Goal: Information Seeking & Learning: Check status

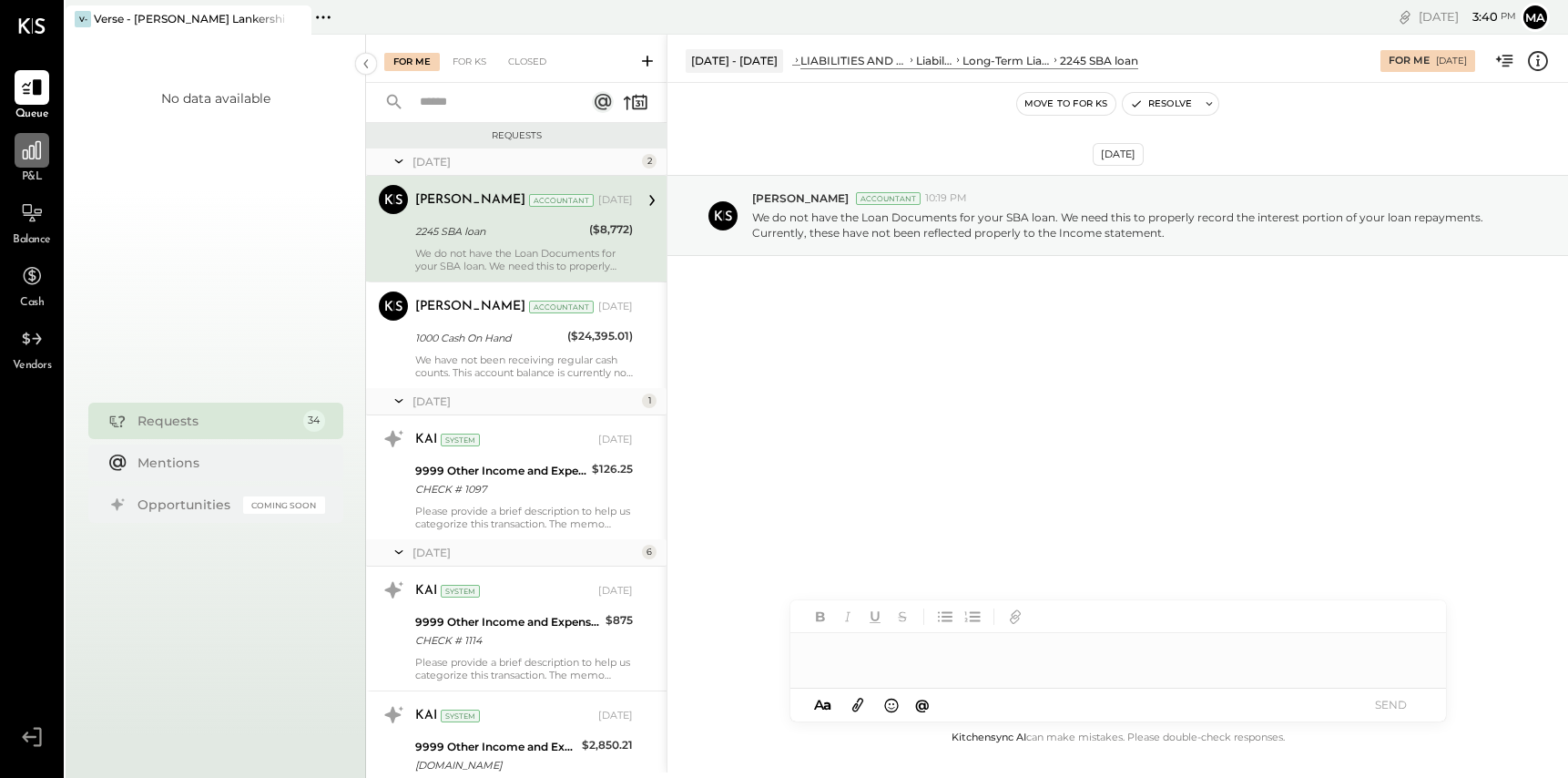
click at [40, 153] on icon at bounding box center [32, 150] width 24 height 24
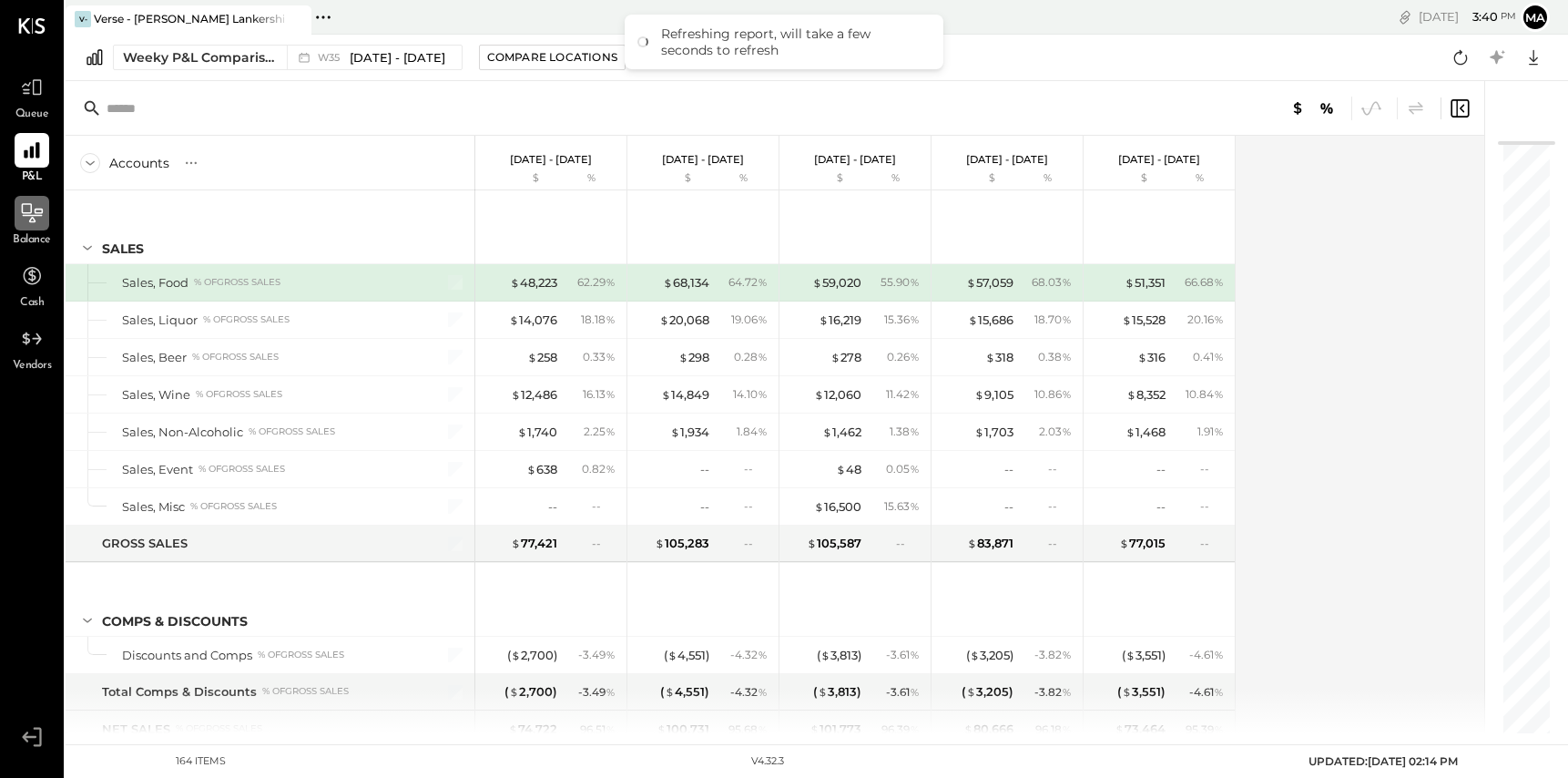
click at [29, 216] on icon at bounding box center [32, 213] width 24 height 24
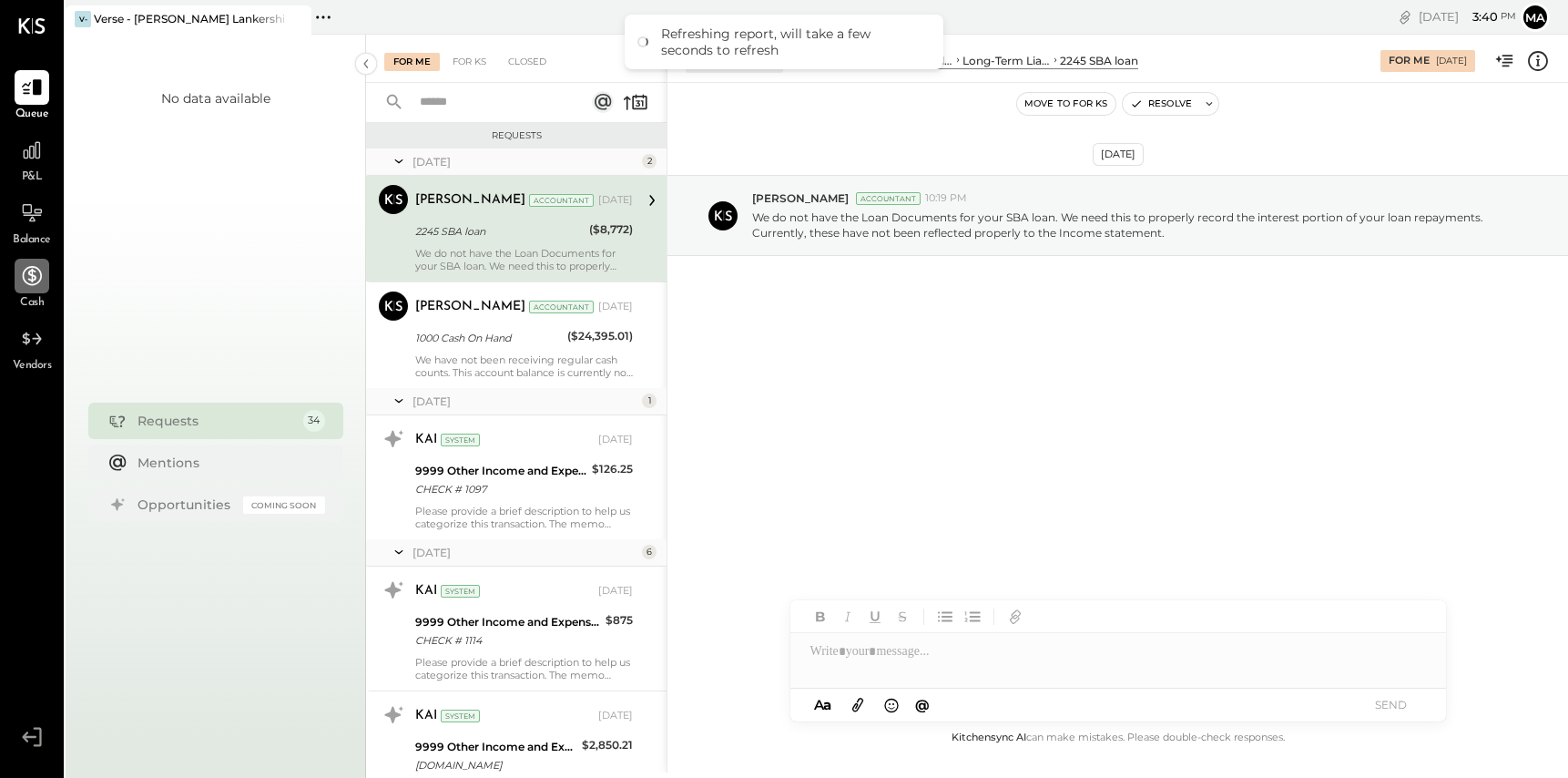
click at [33, 275] on icon at bounding box center [33, 276] width 19 height 19
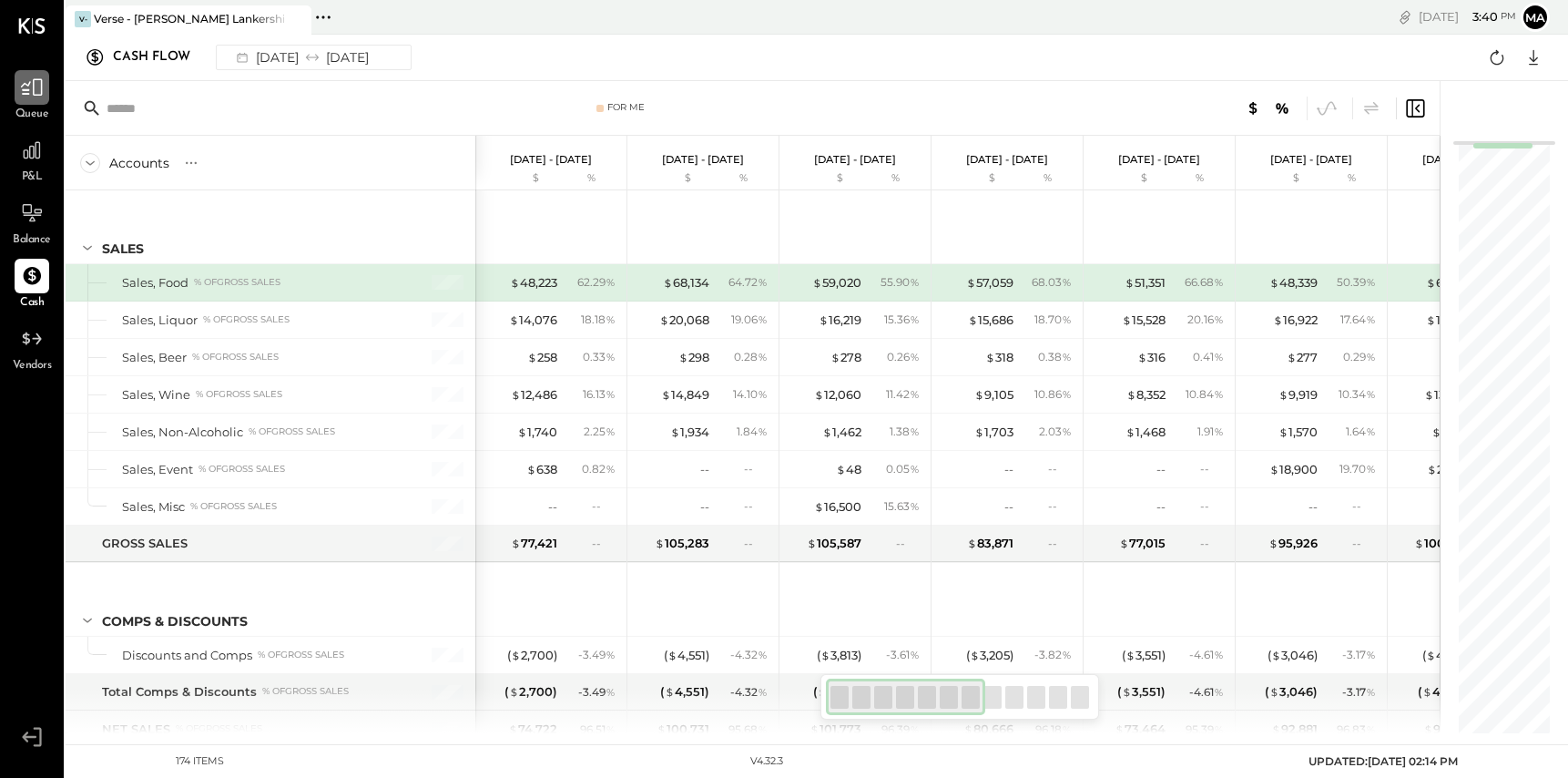
click at [27, 83] on icon at bounding box center [32, 87] width 24 height 24
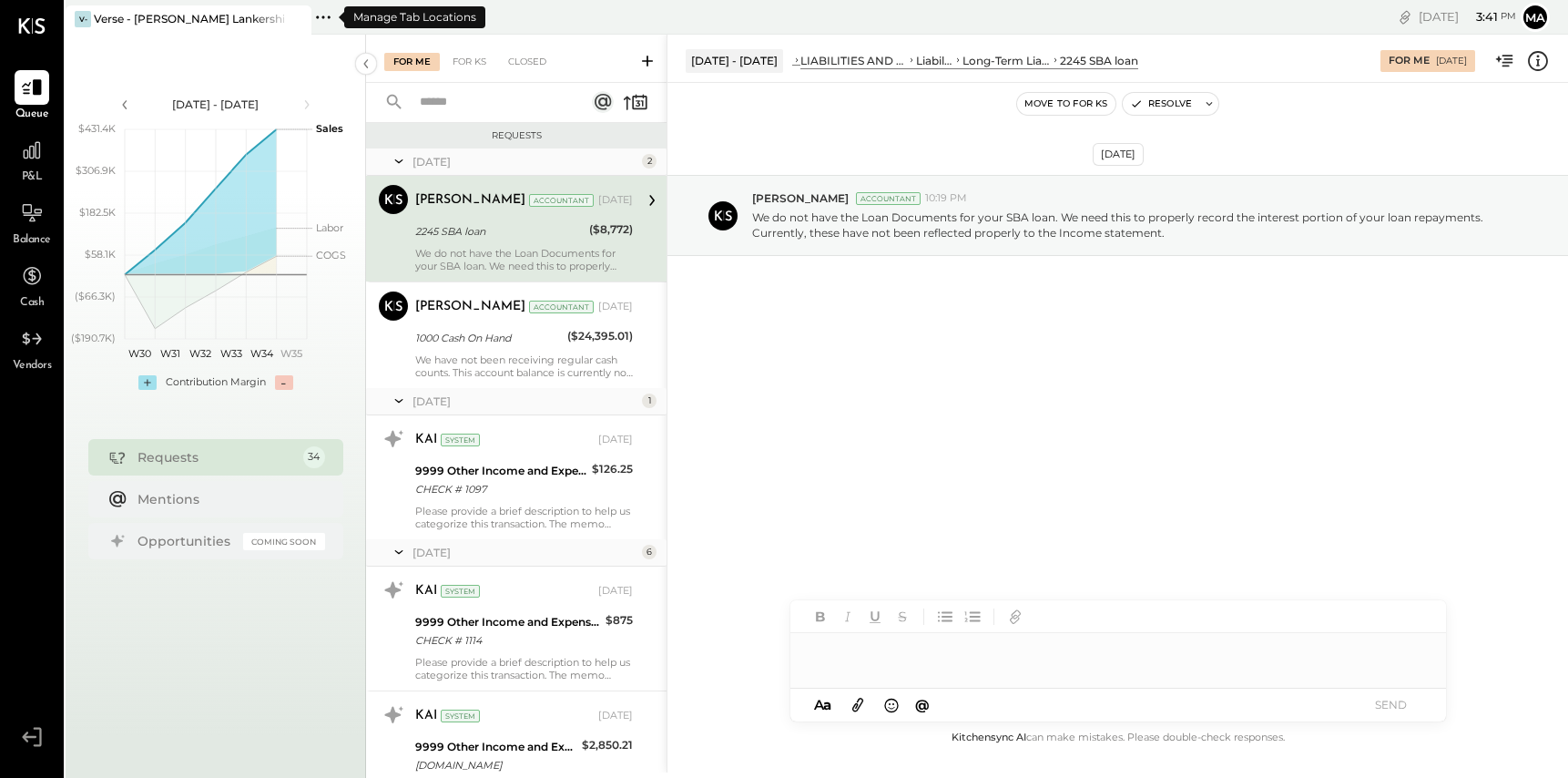
click at [323, 18] on icon at bounding box center [323, 17] width 24 height 24
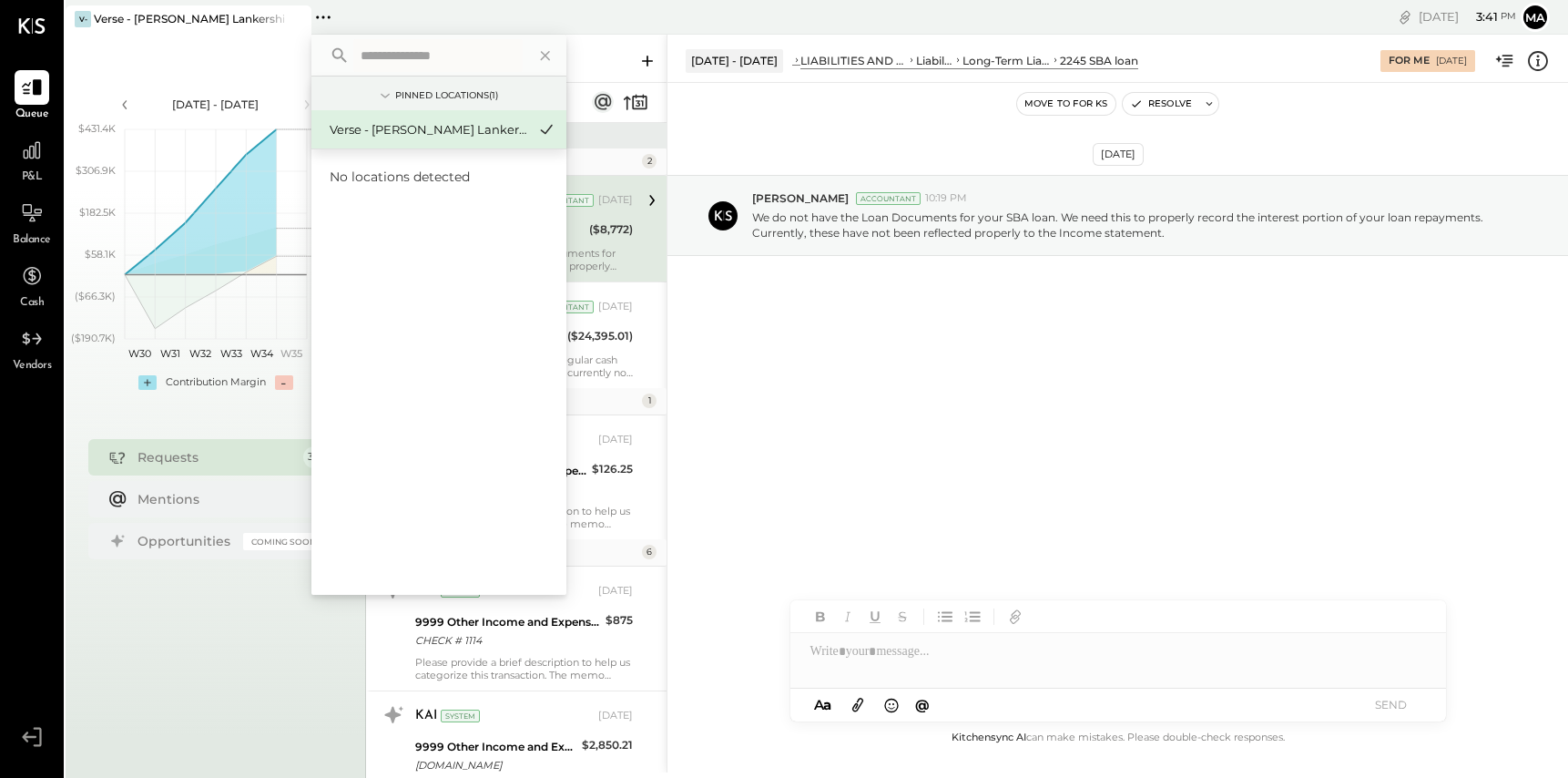
click at [280, 645] on div "[DATE] - [DATE] polygon, polyline { transition: fill-opacity 0.1s, stroke-opaci…" at bounding box center [216, 423] width 301 height 778
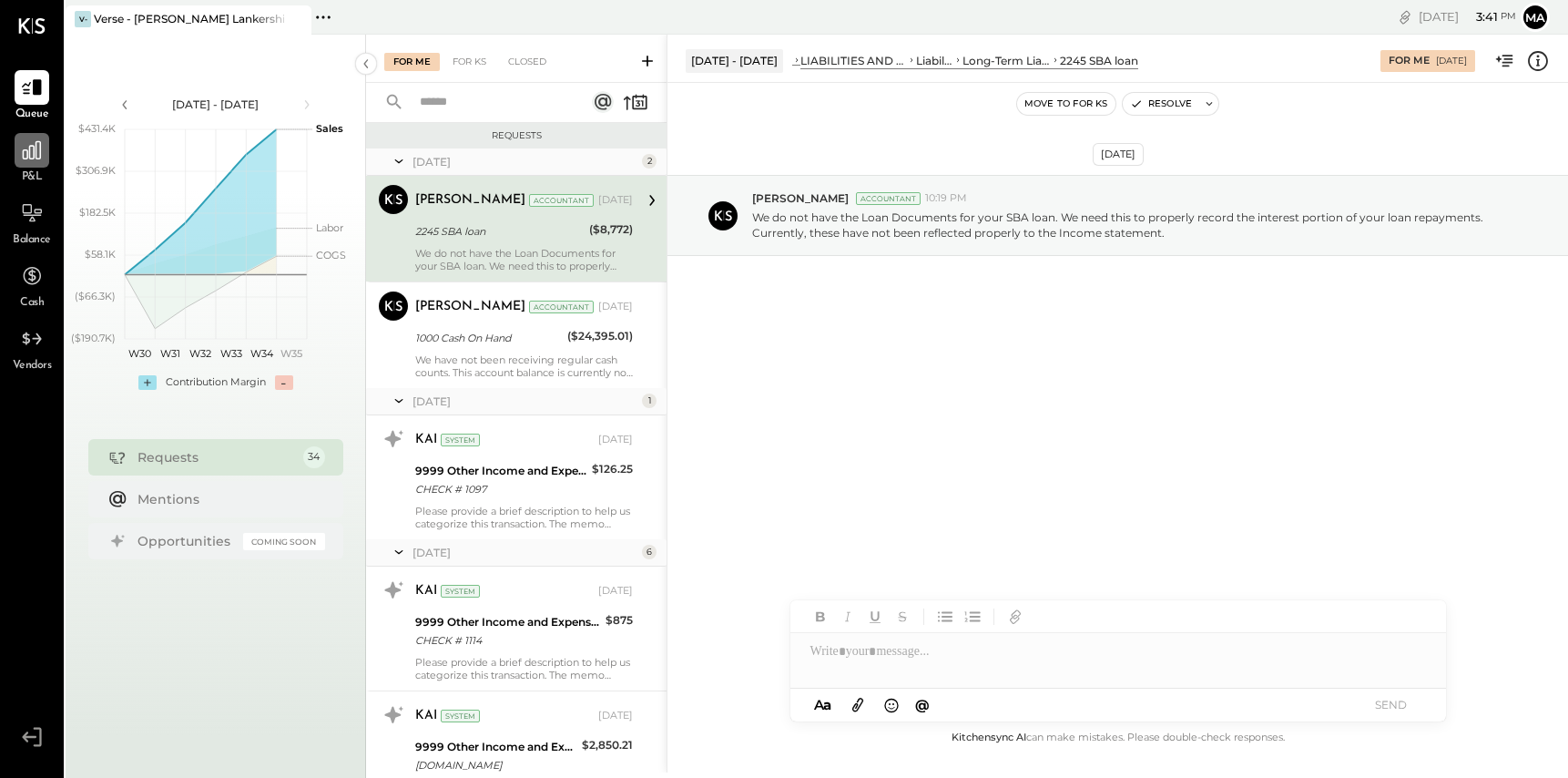
click at [30, 150] on icon at bounding box center [32, 150] width 24 height 24
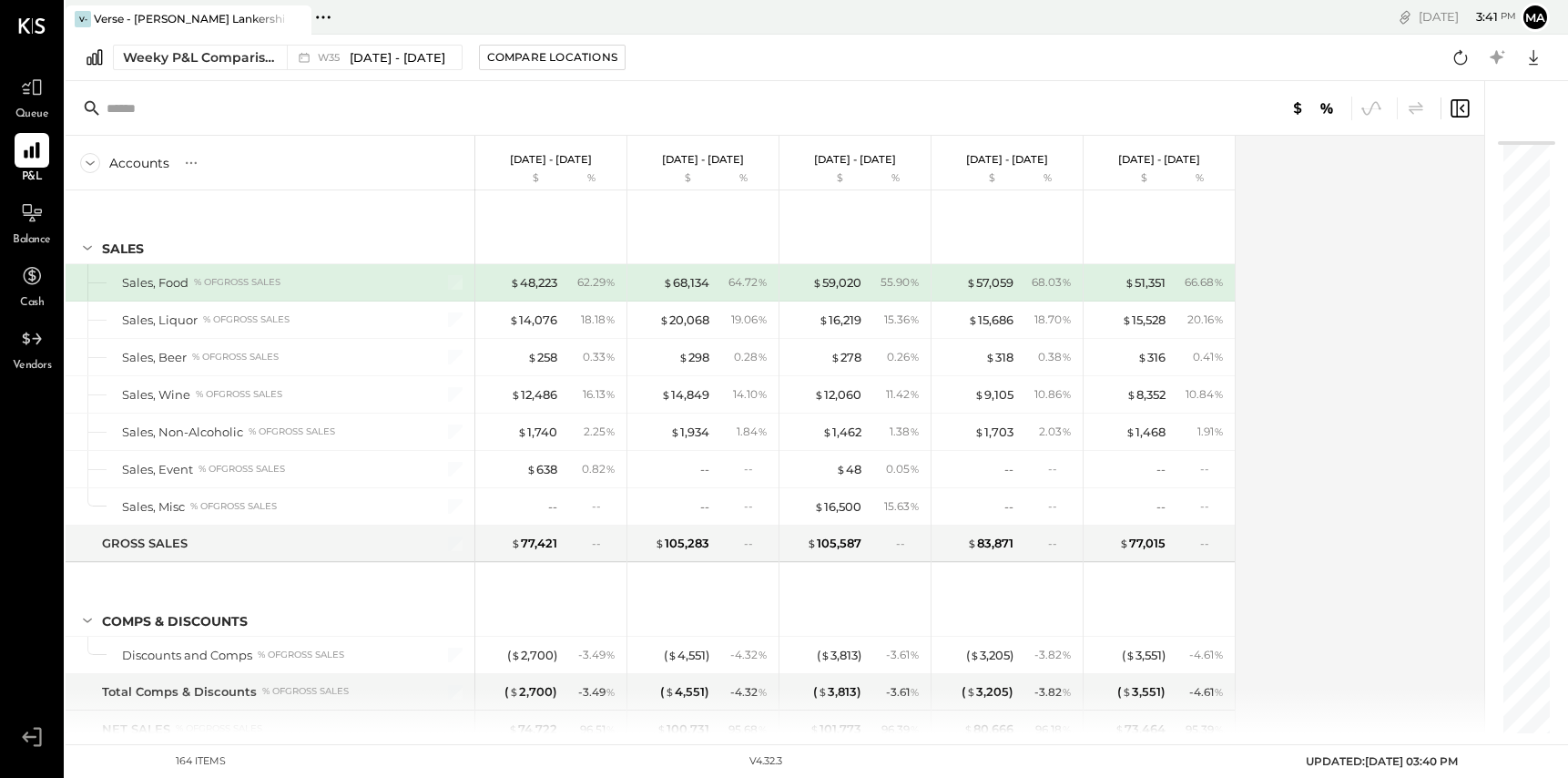
click at [542, 157] on p "[DATE] - [DATE]" at bounding box center [550, 159] width 82 height 13
